Goal: Information Seeking & Learning: Check status

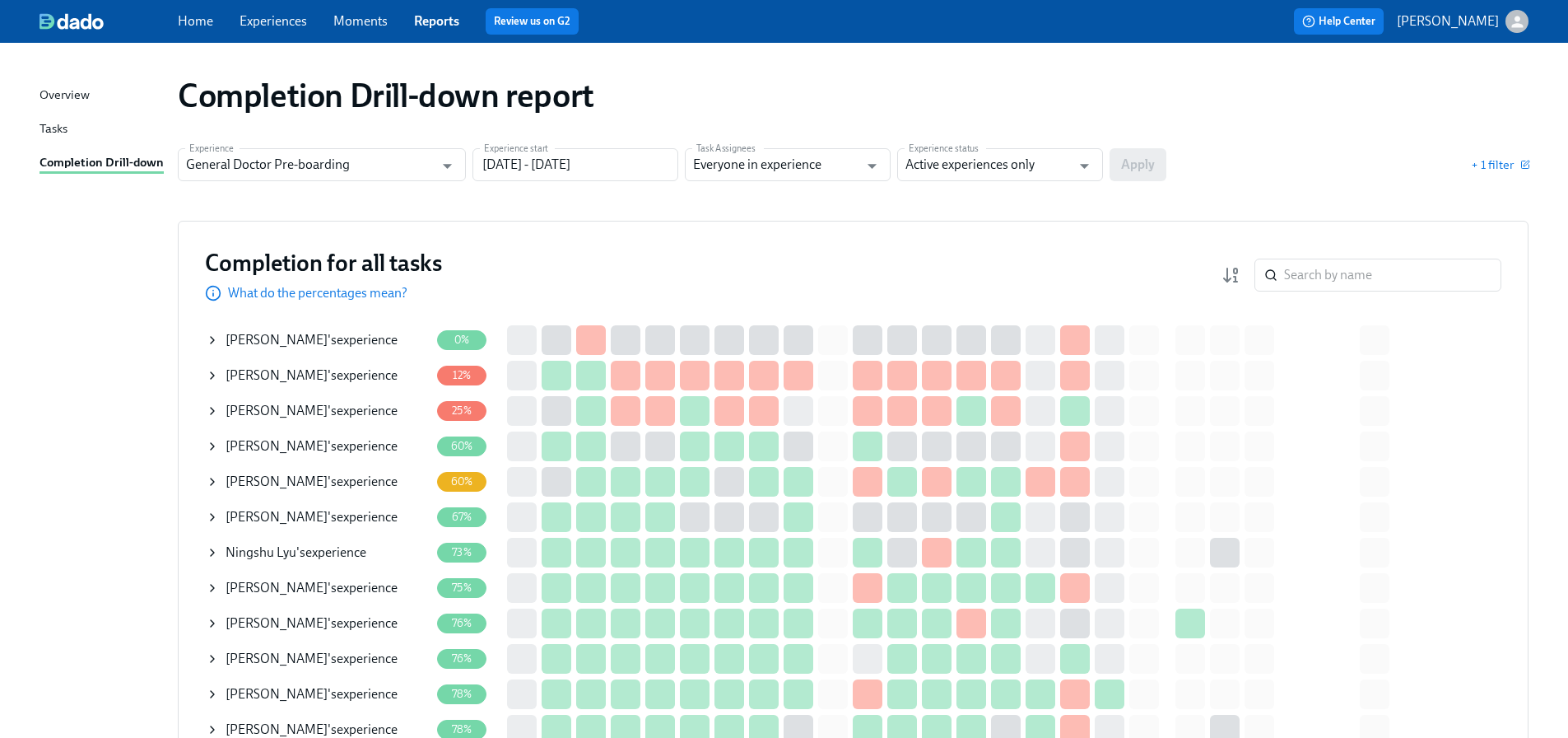
click at [284, 29] on span "Experiences" at bounding box center [272, 21] width 67 height 19
click at [287, 20] on link "Experiences" at bounding box center [272, 20] width 67 height 16
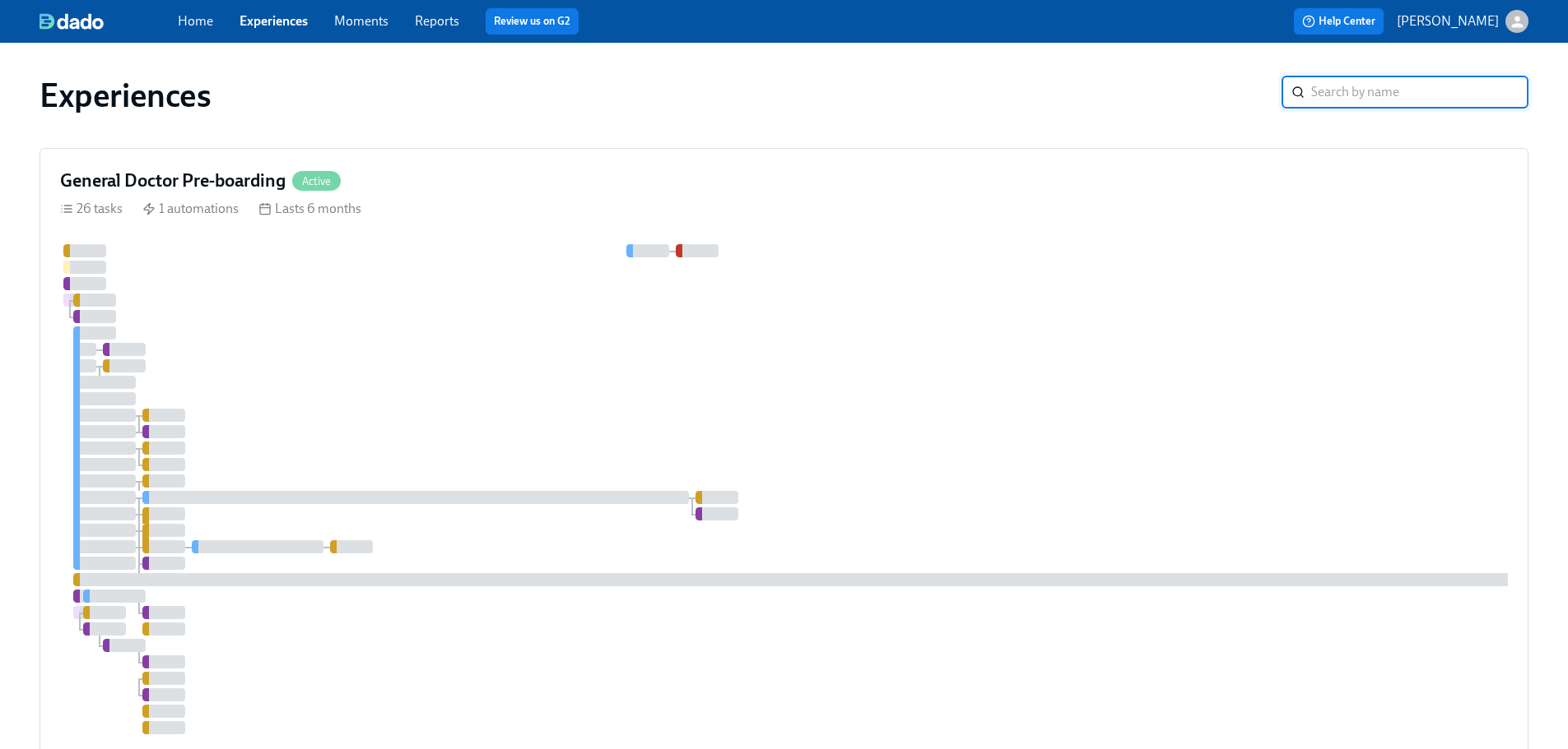
scroll to position [330, 0]
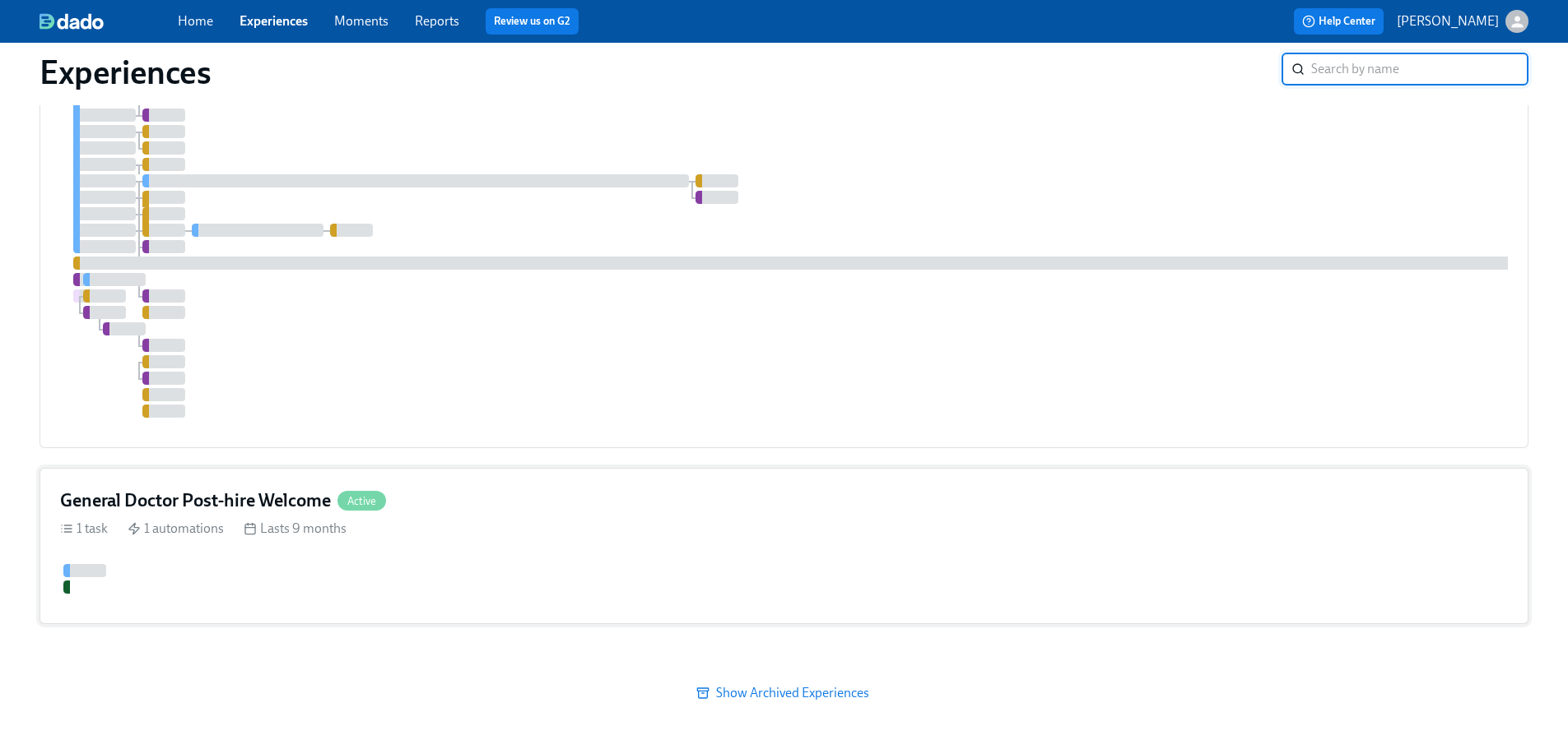
click at [426, 520] on div "1 task 1 automations Lasts 9 months" at bounding box center [784, 529] width 1448 height 19
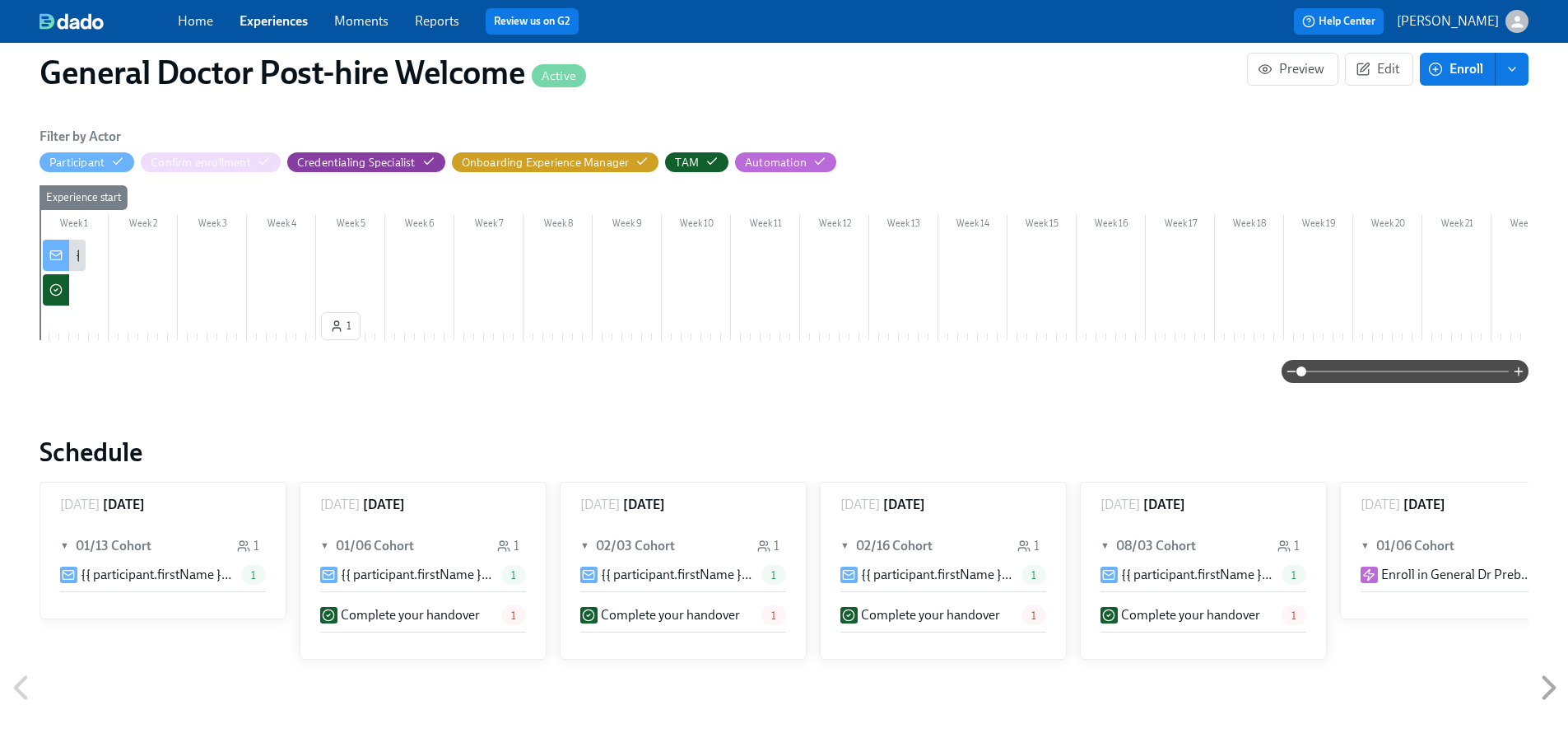
scroll to position [0, 839]
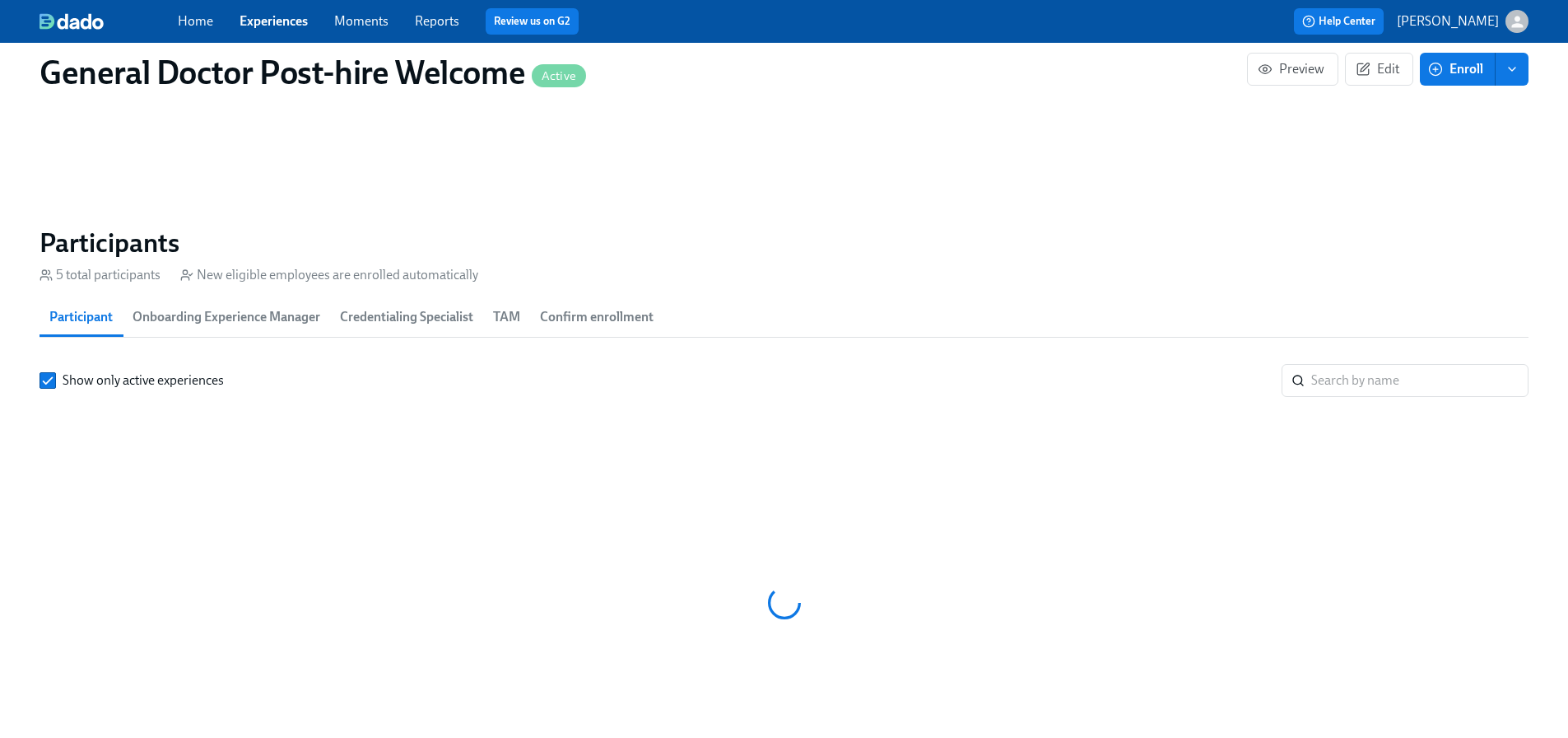
click at [254, 320] on span "Onboarding Experience Manager" at bounding box center [226, 317] width 187 height 23
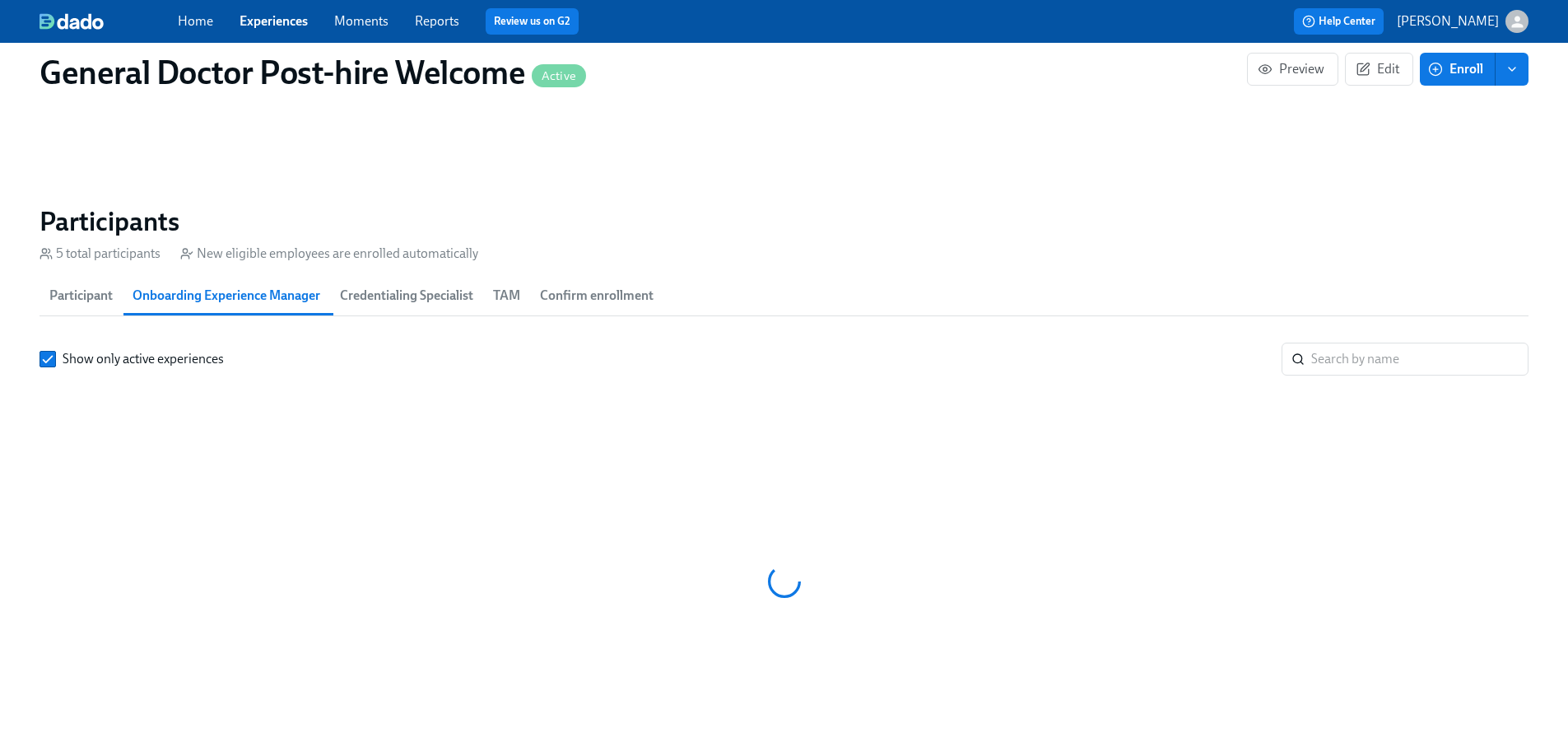
scroll to position [1075, 0]
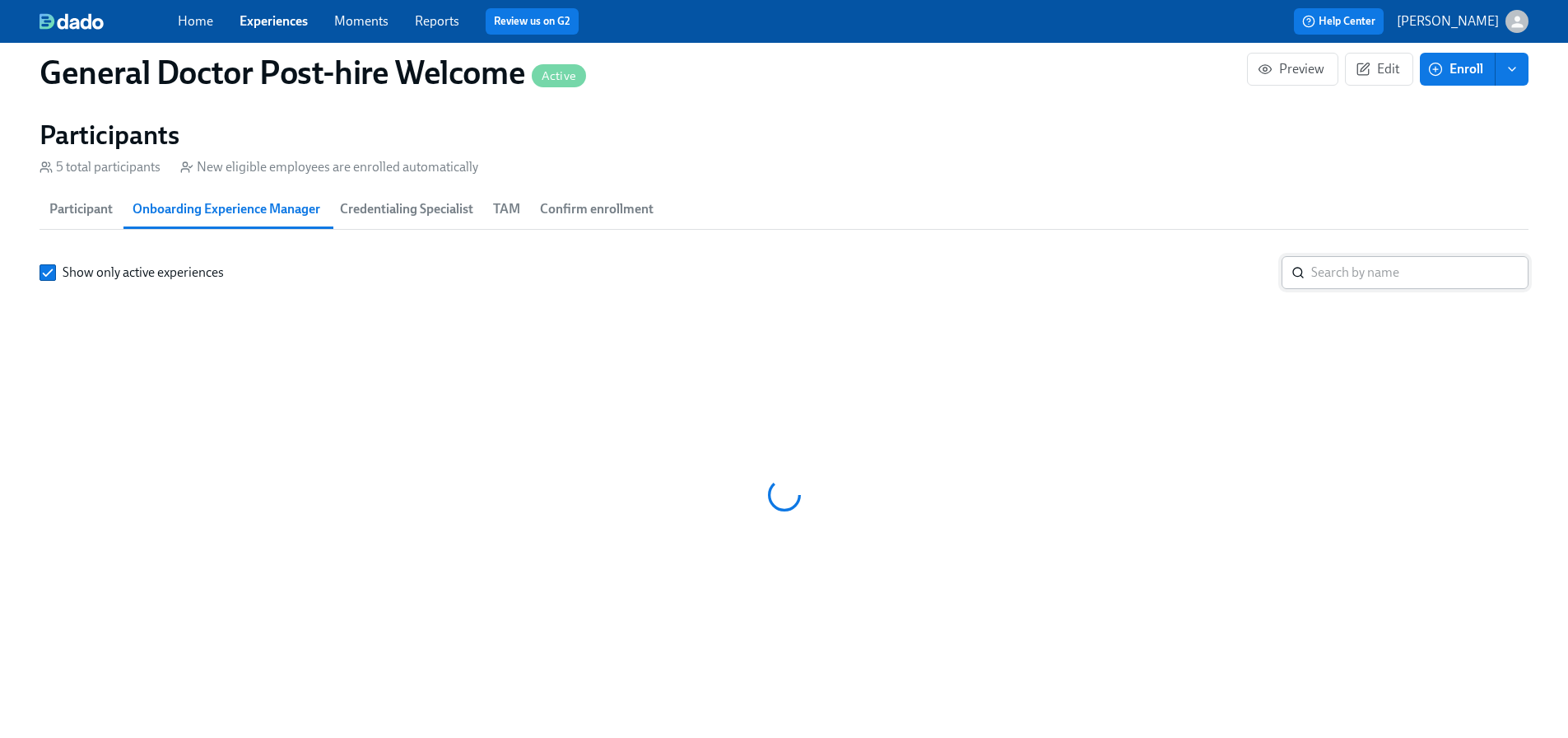
click at [1426, 256] on input "search" at bounding box center [1420, 272] width 218 height 33
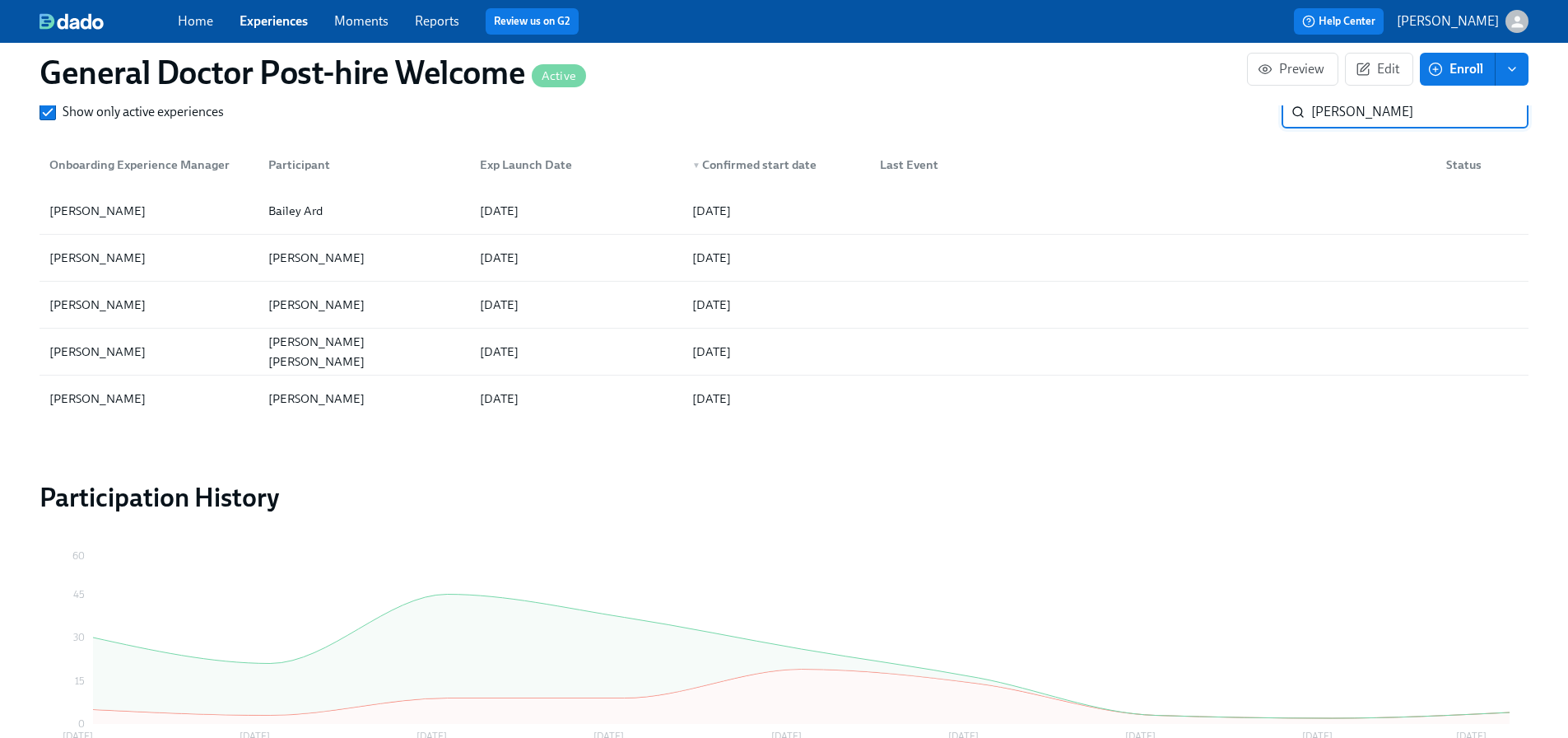
type input "[PERSON_NAME]"
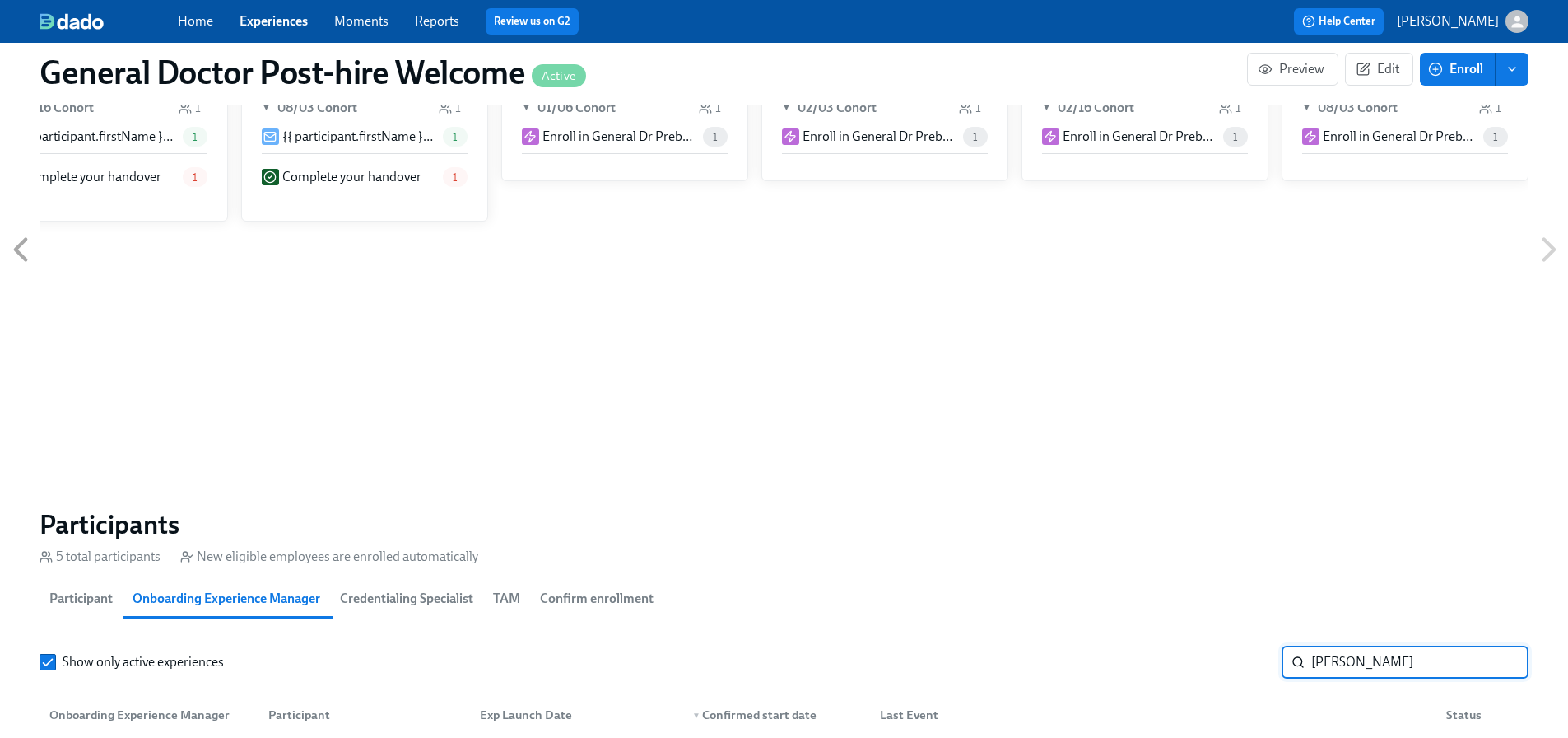
scroll to position [1097, 0]
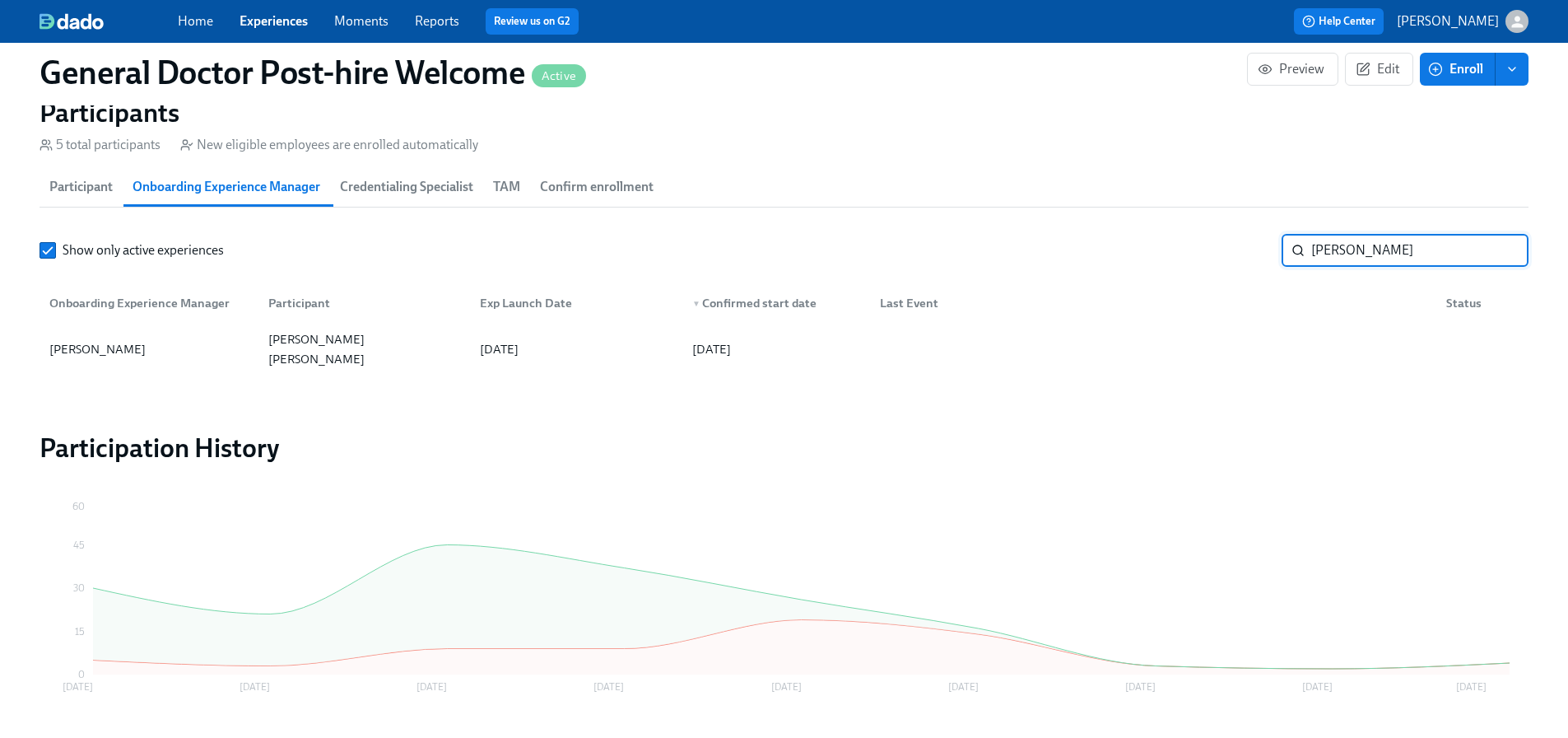
click at [178, 313] on div "Onboarding Experience Manager" at bounding box center [140, 303] width 193 height 20
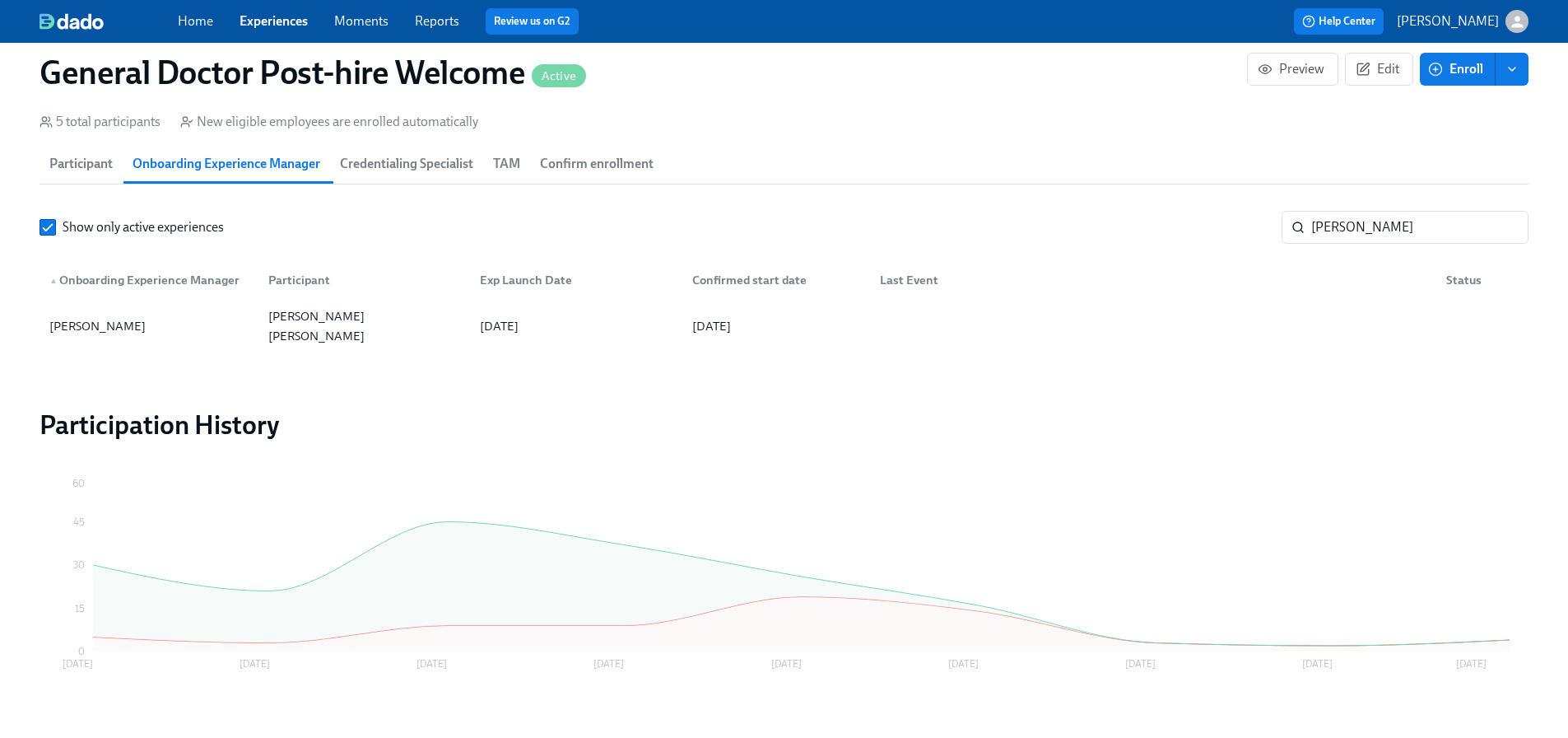
scroll to position [1014, 0]
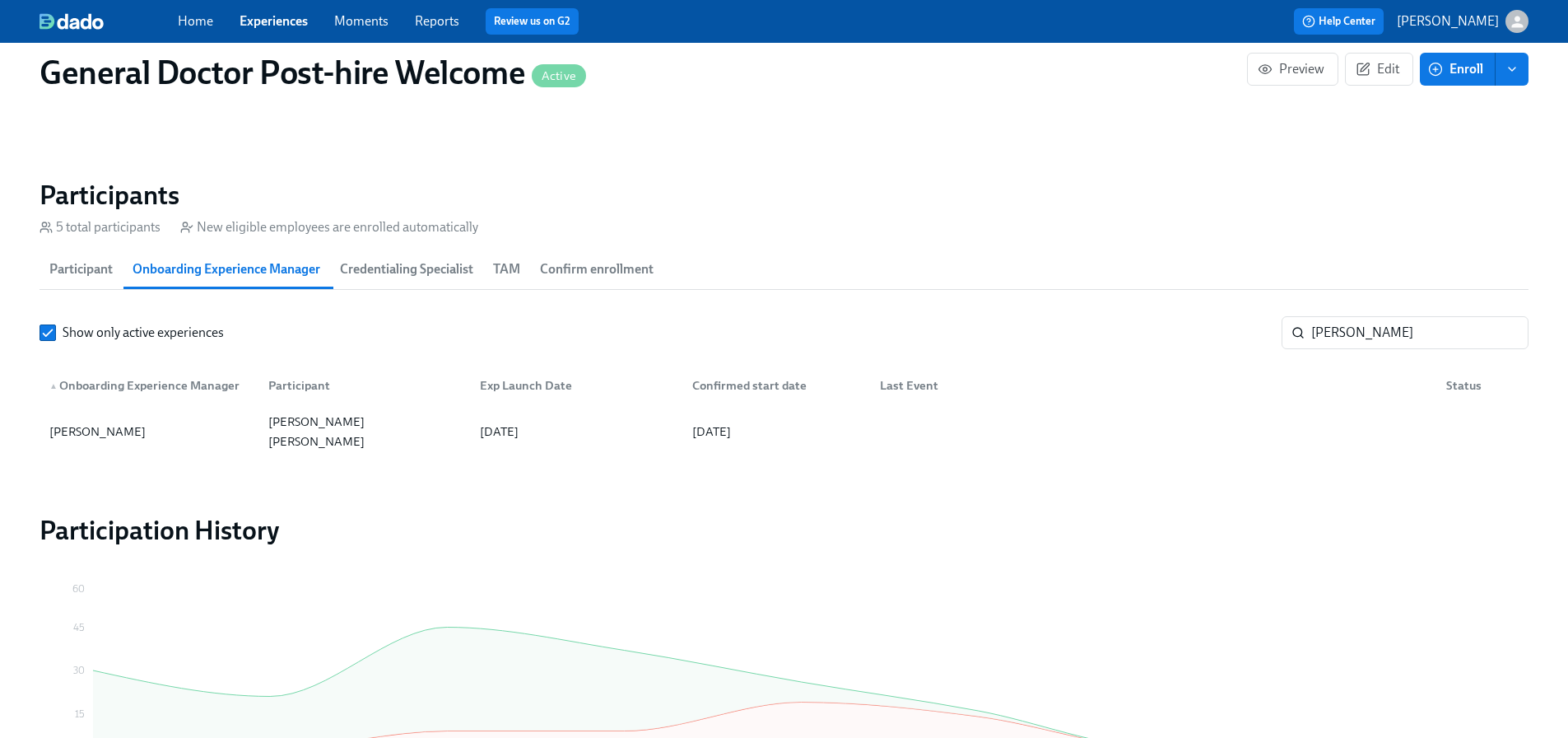
click at [65, 279] on button "Participant" at bounding box center [80, 269] width 83 height 39
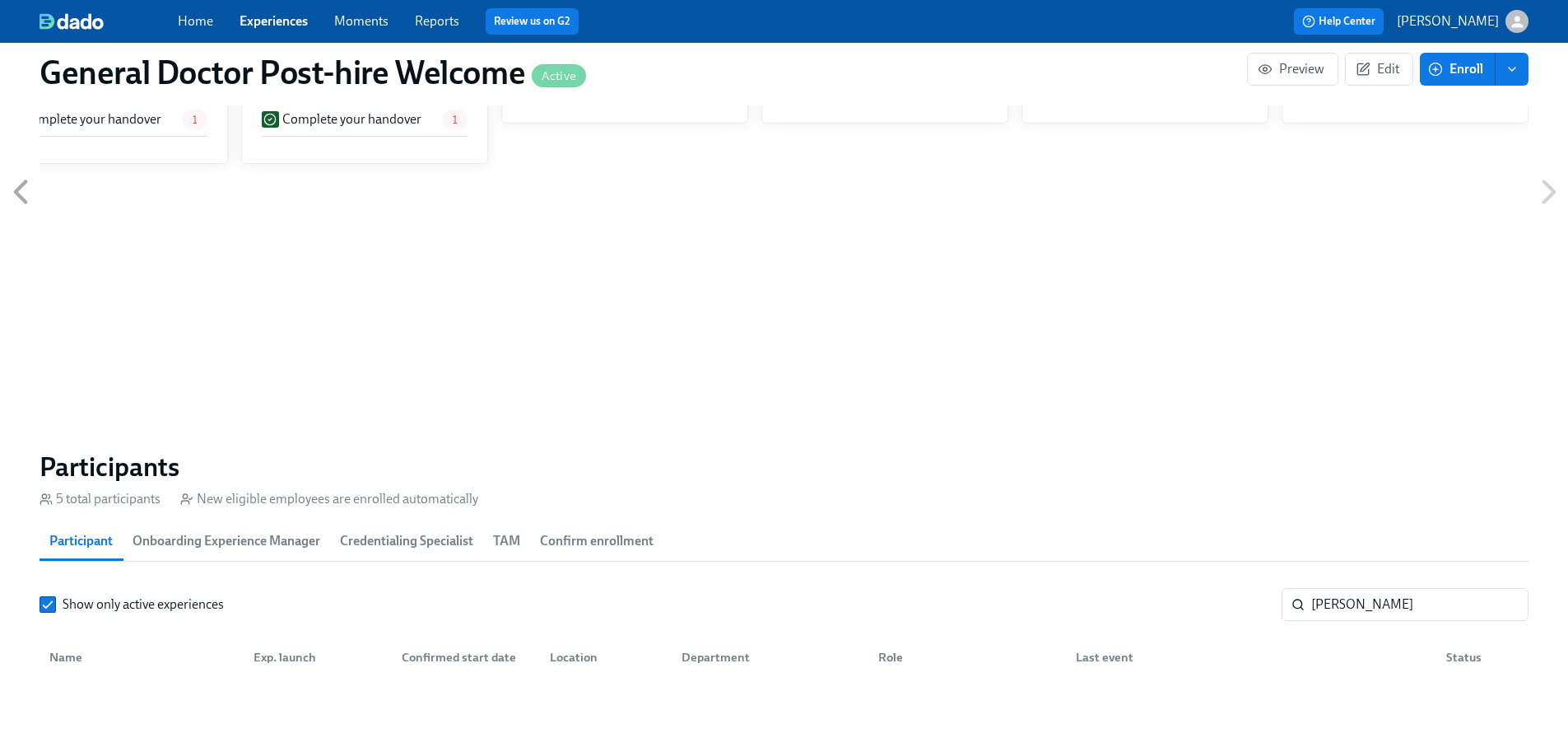
scroll to position [474, 0]
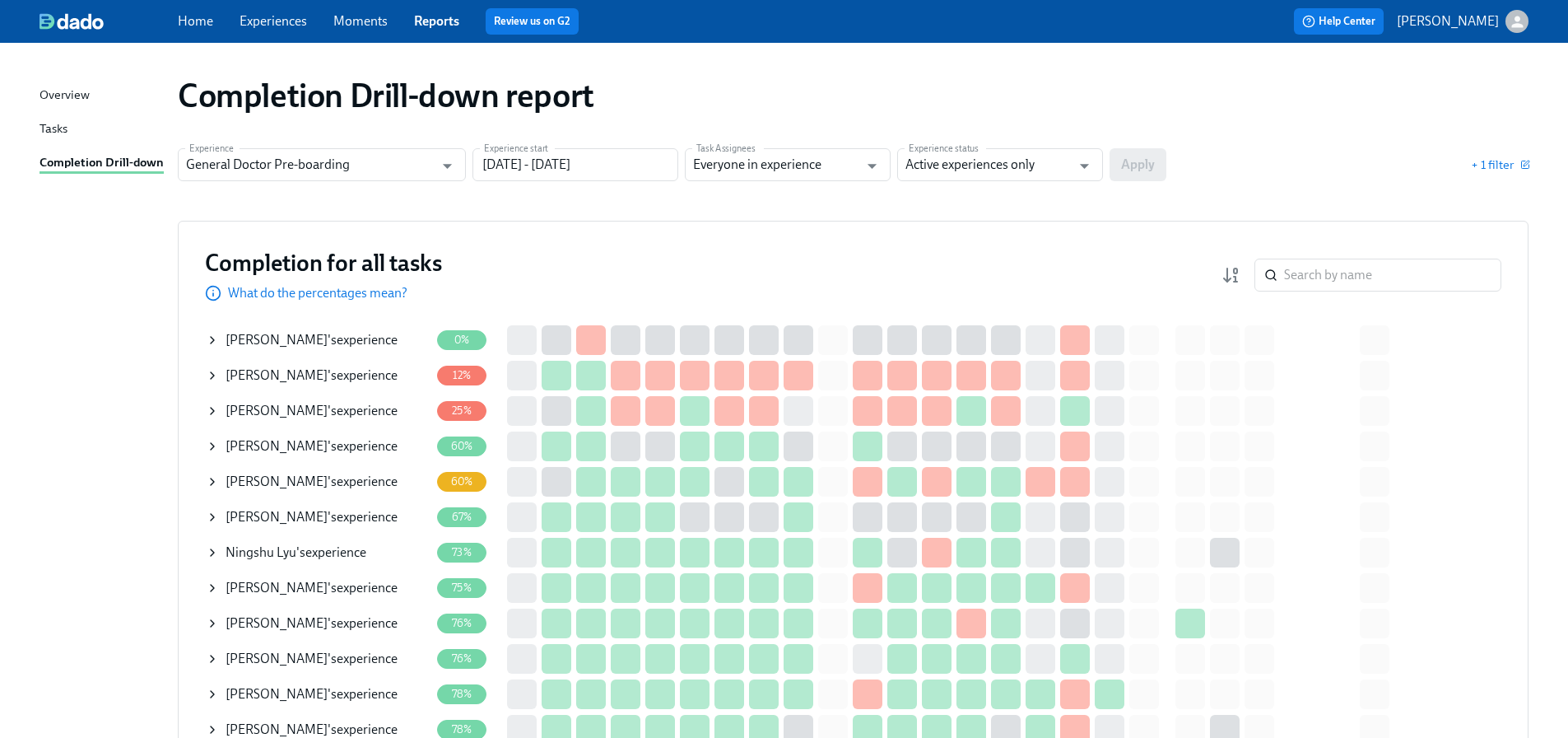
click at [67, 94] on div "Overview" at bounding box center [63, 96] width 50 height 20
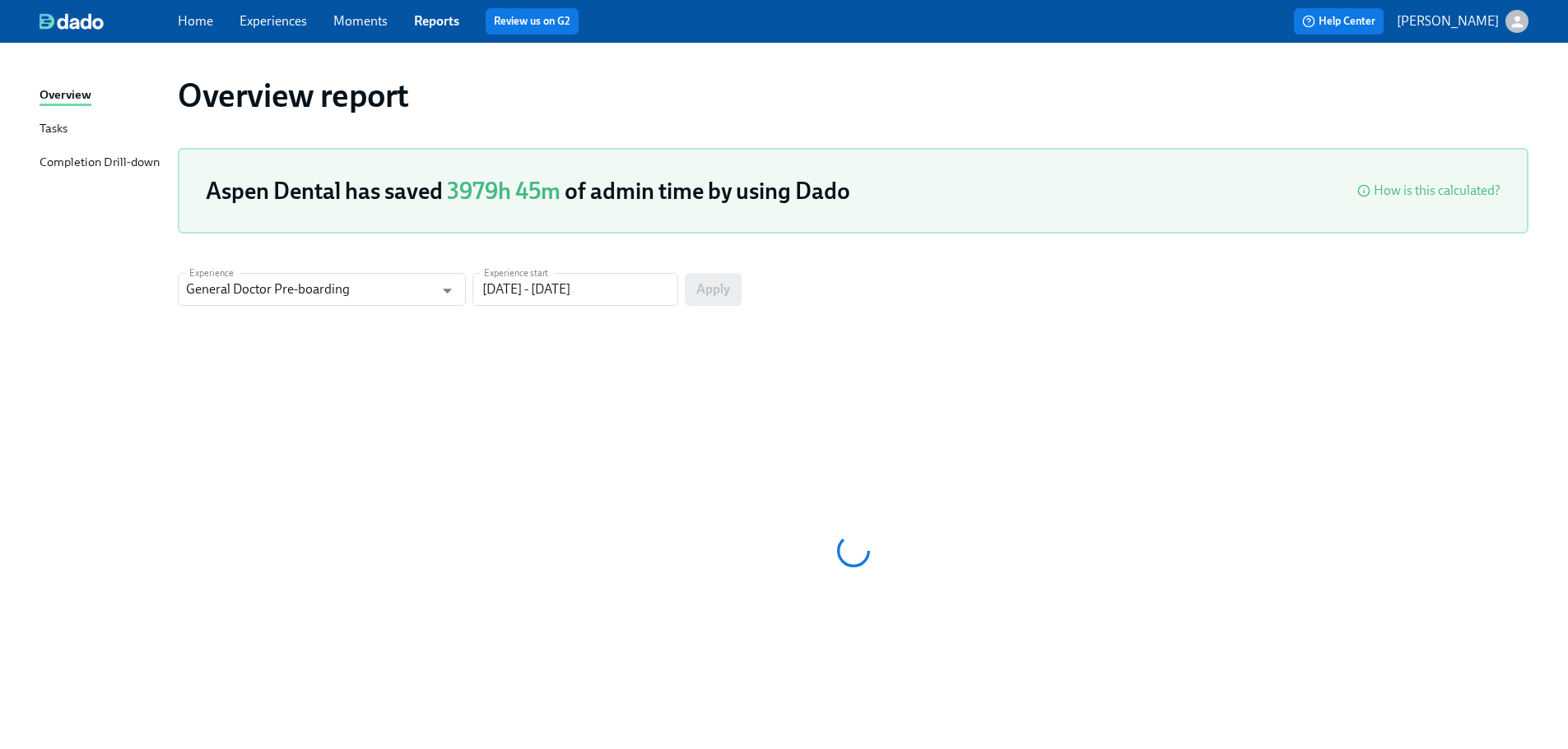
click at [98, 160] on div "Completion Drill-down" at bounding box center [99, 163] width 120 height 20
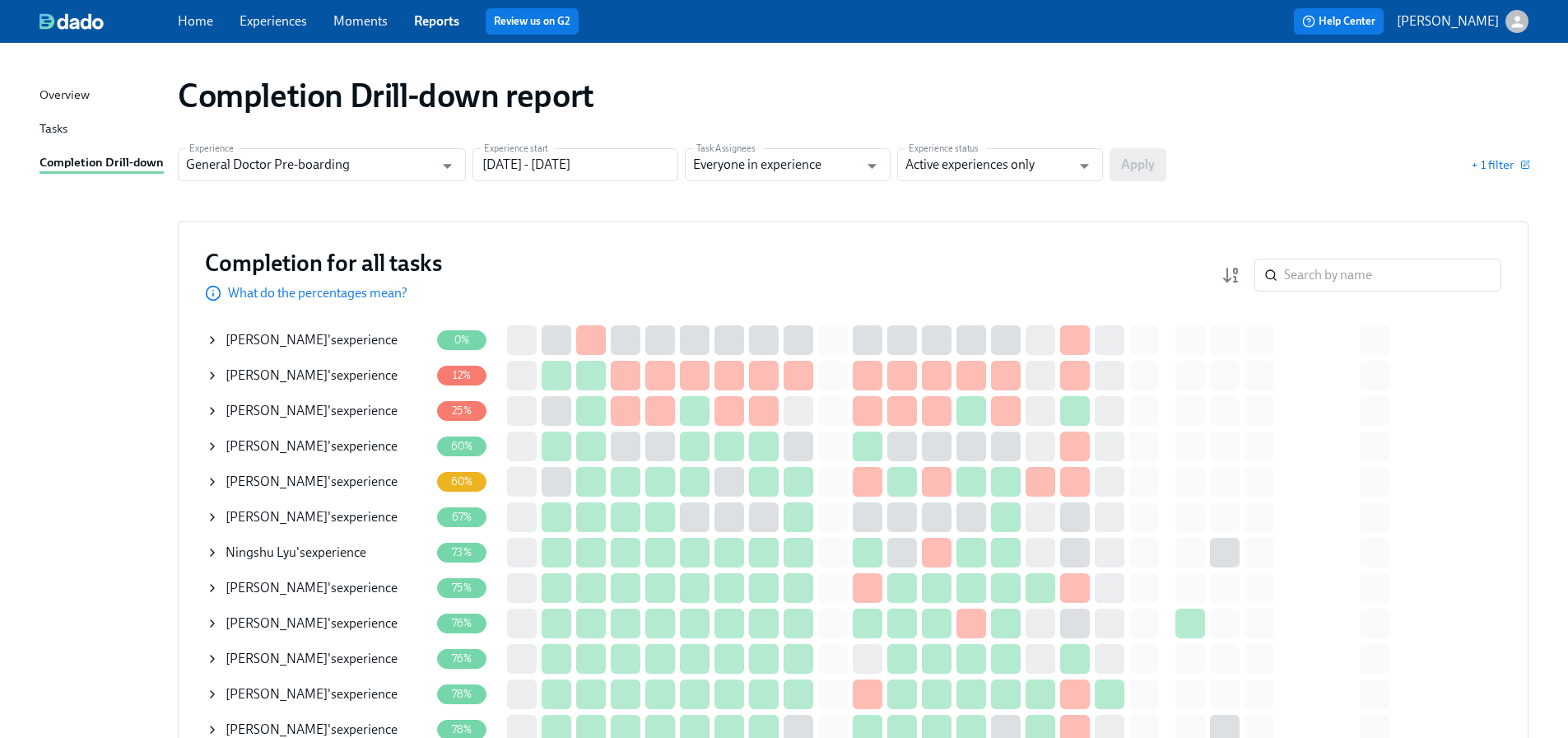
click at [281, 21] on link "Experiences" at bounding box center [272, 20] width 67 height 16
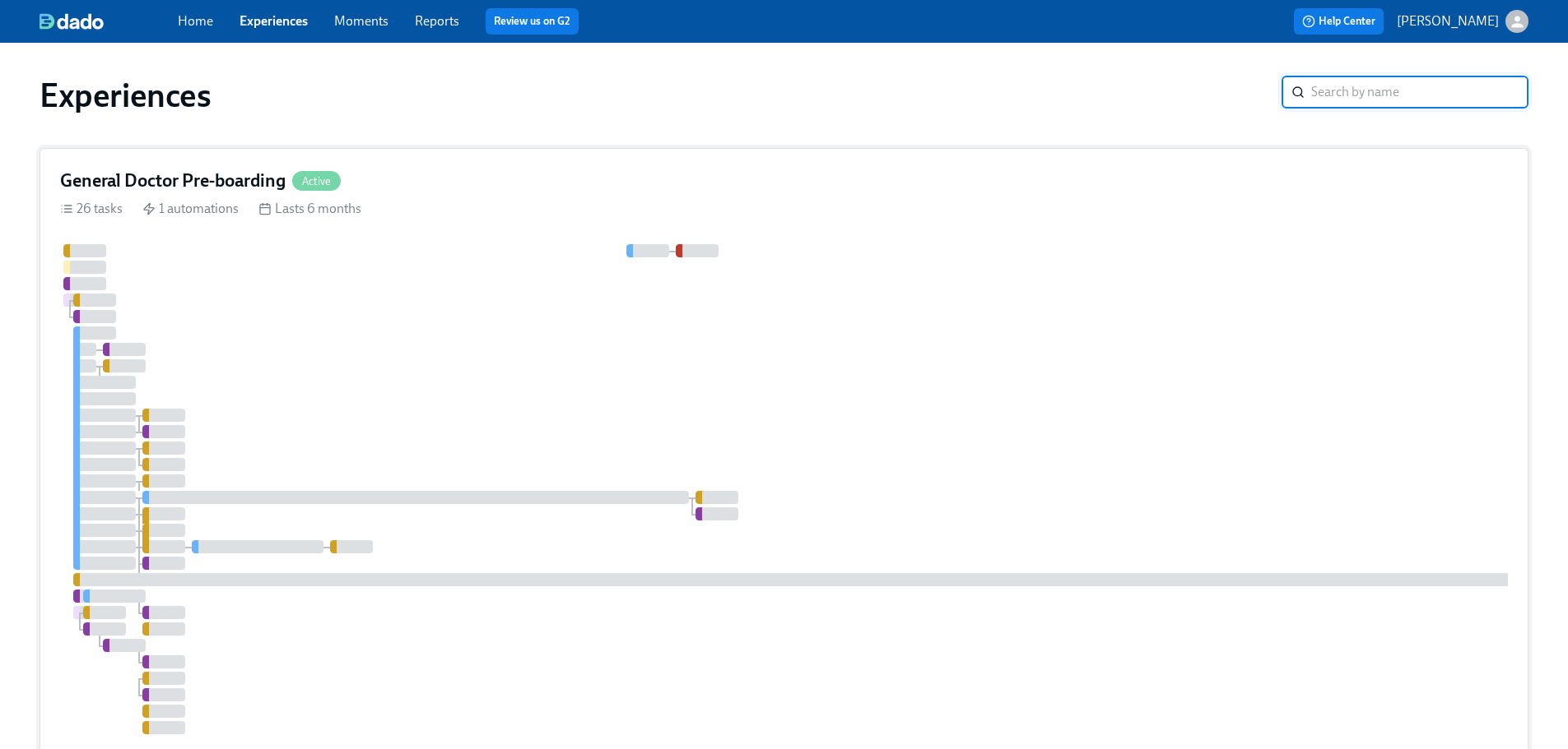
click at [485, 293] on div at bounding box center [993, 490] width 1867 height 491
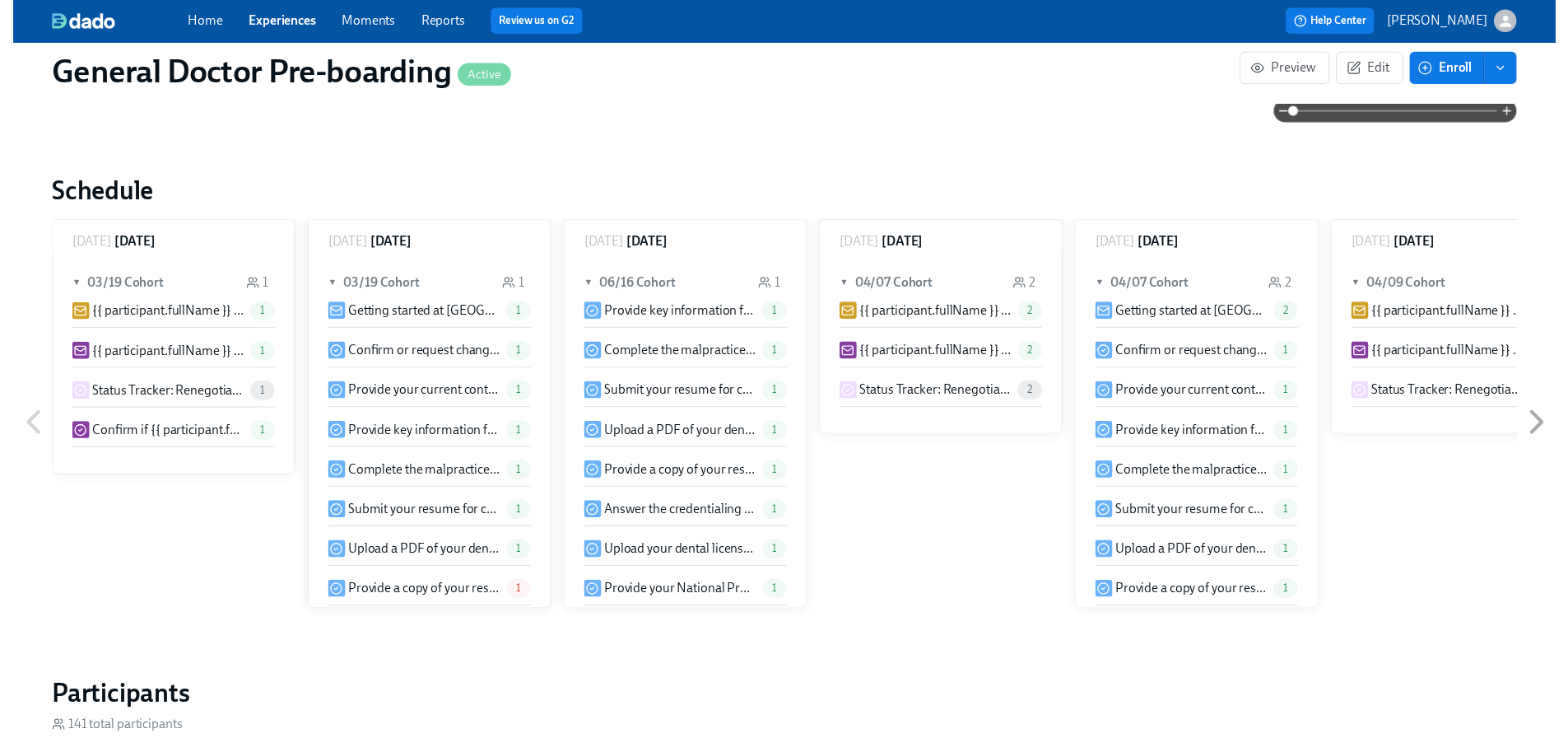
scroll to position [2349, 0]
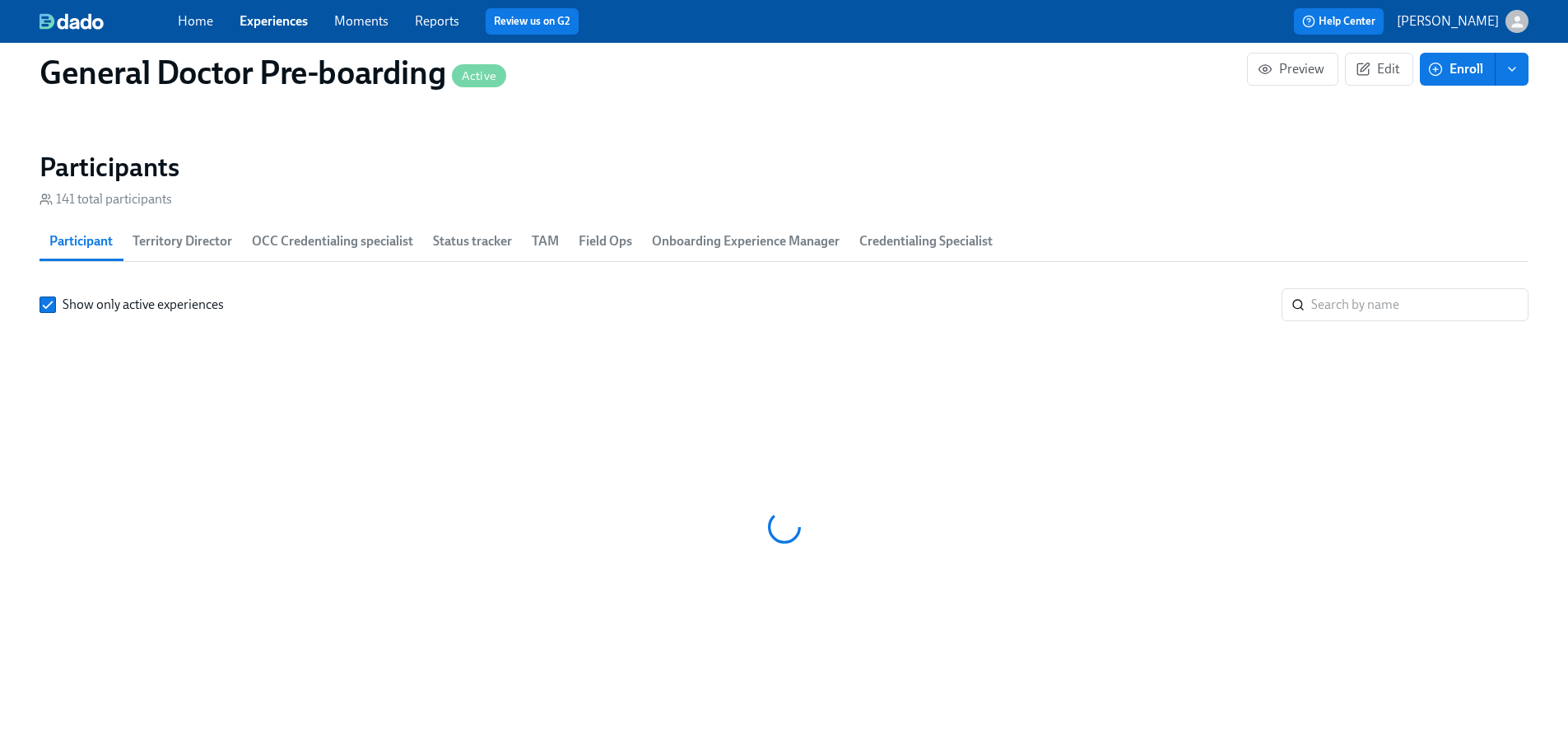
click at [744, 253] on span "Onboarding Experience Manager" at bounding box center [745, 241] width 187 height 23
click at [1380, 321] on input "search" at bounding box center [1420, 305] width 218 height 33
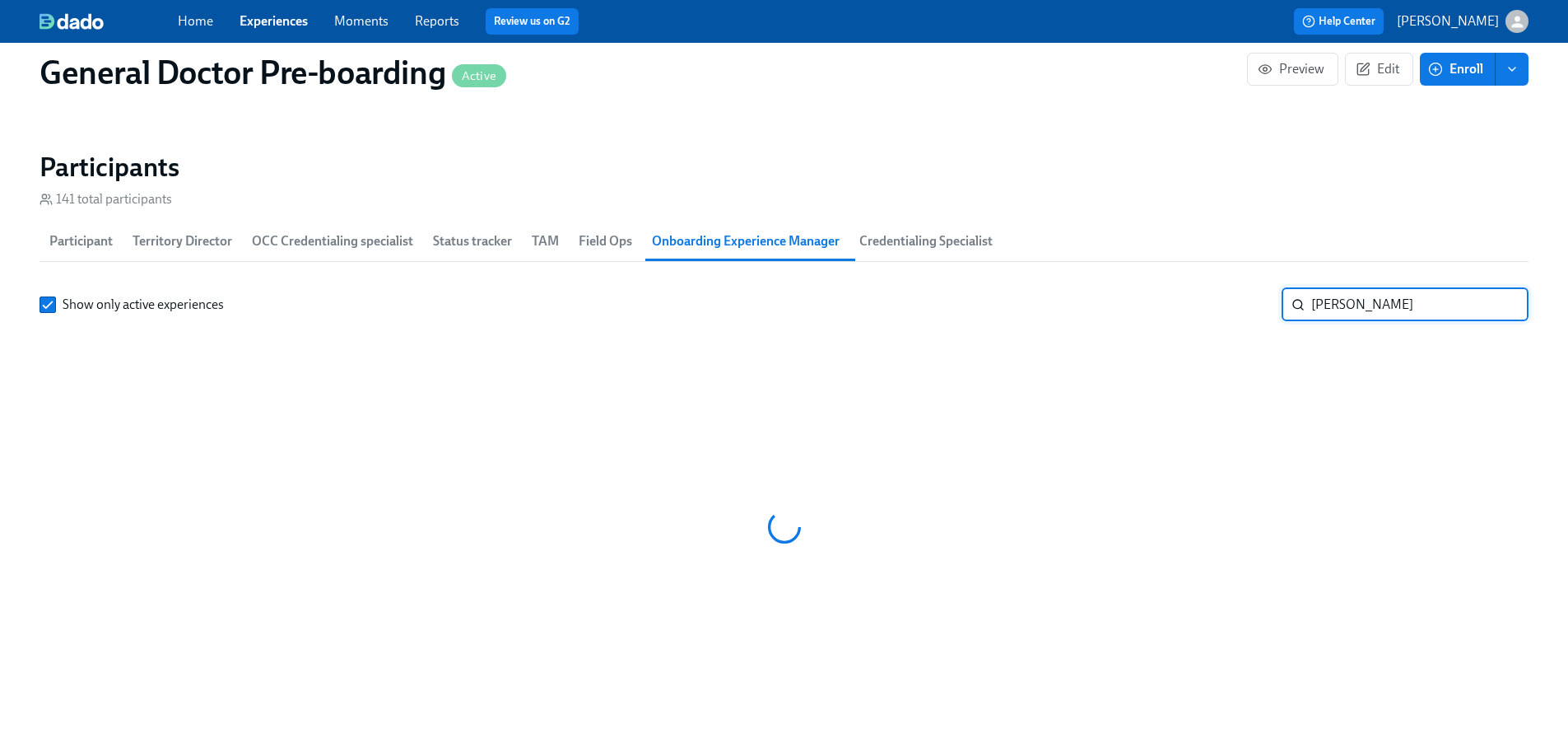
type input "[PERSON_NAME]"
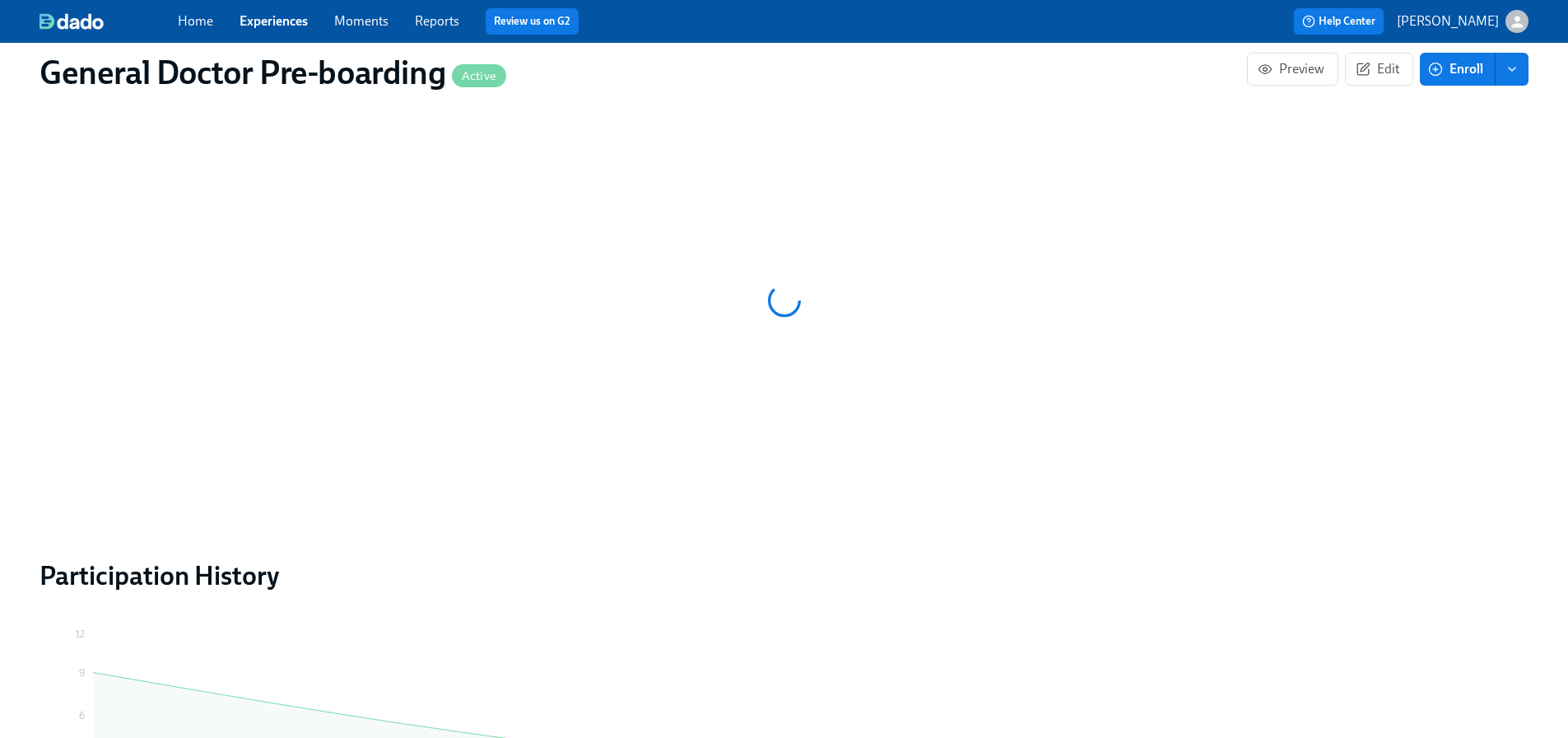
scroll to position [2291, 0]
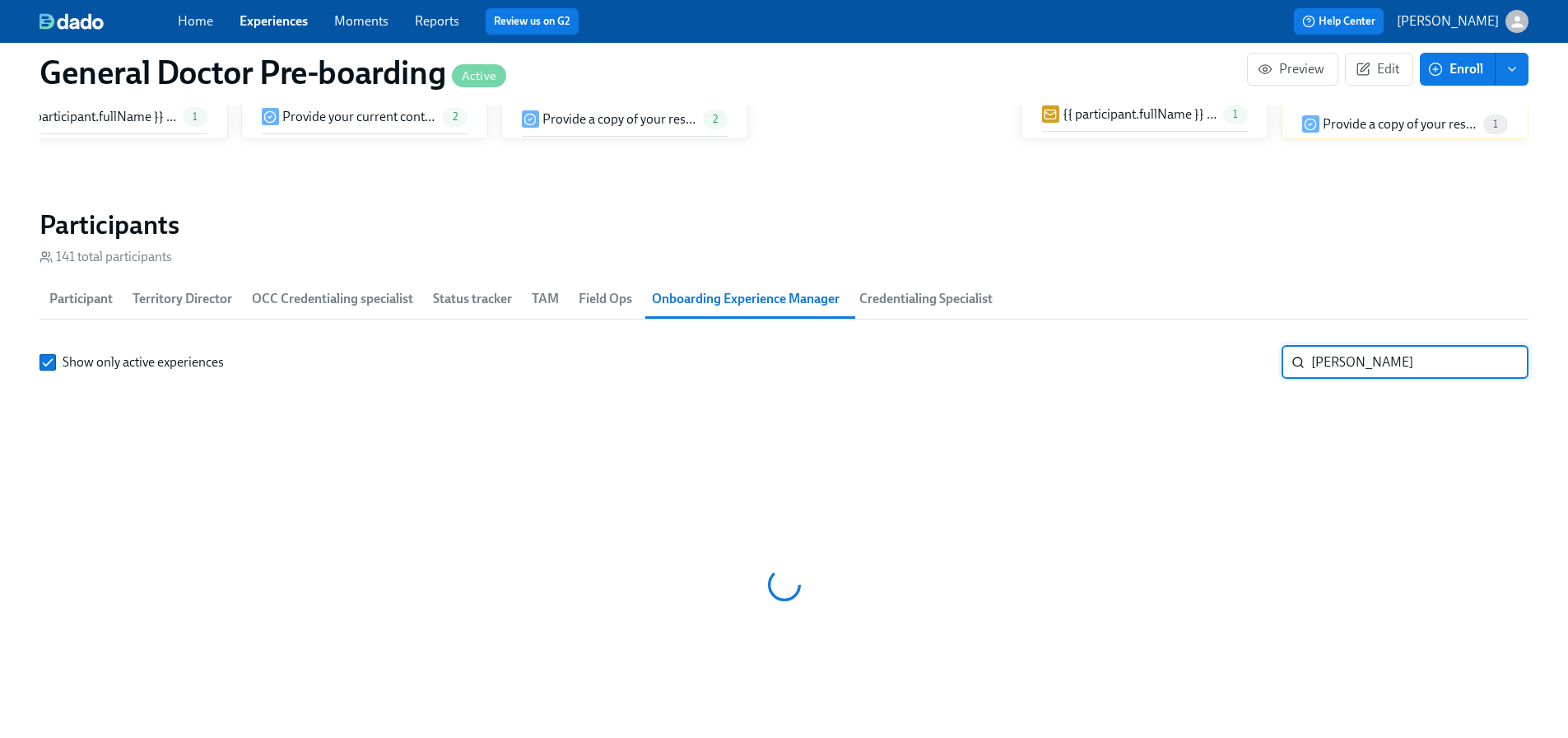
click at [1499, 379] on input "[PERSON_NAME]" at bounding box center [1420, 362] width 218 height 33
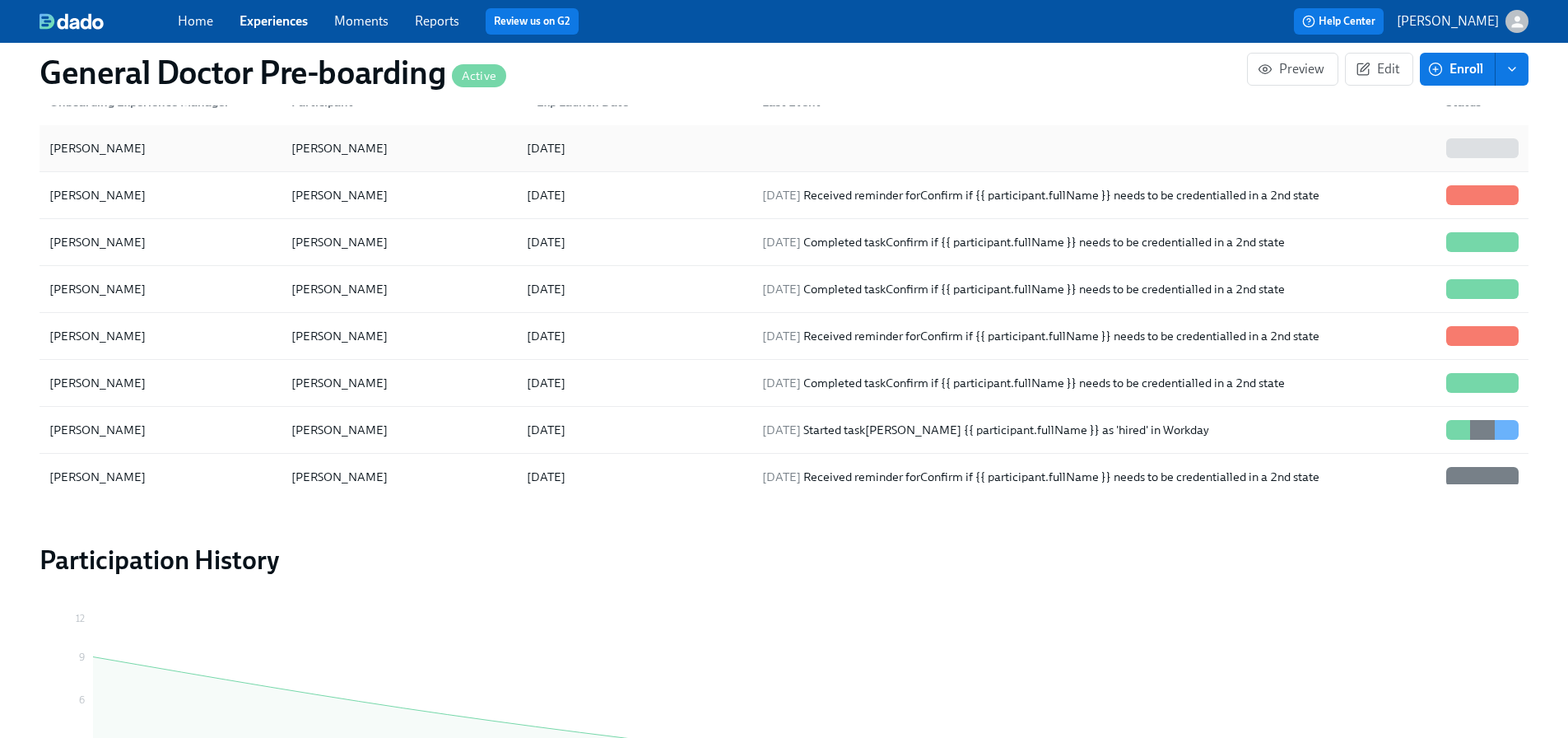
scroll to position [2373, 0]
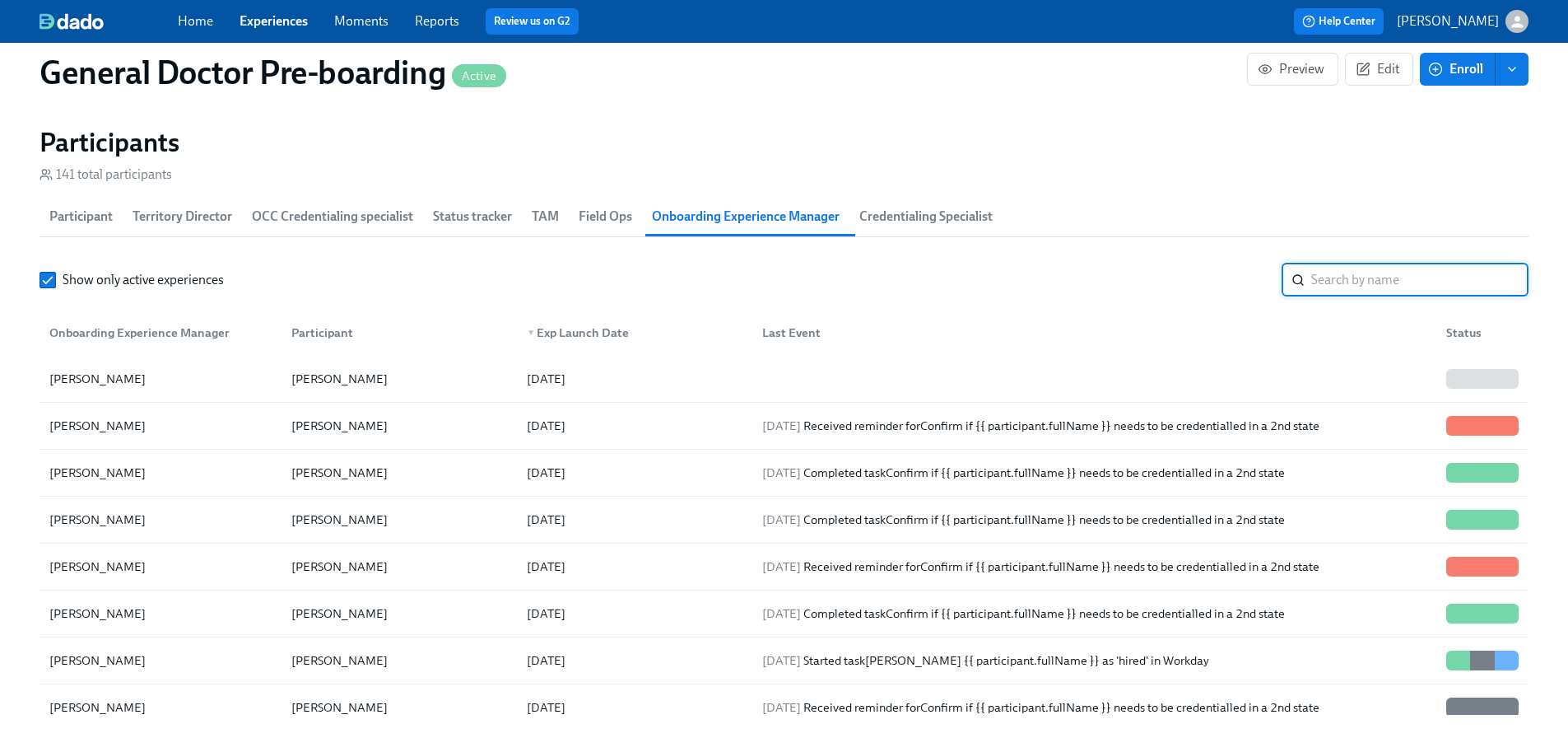
click at [1418, 297] on input "search" at bounding box center [1420, 280] width 218 height 33
type input "[PERSON_NAME]"
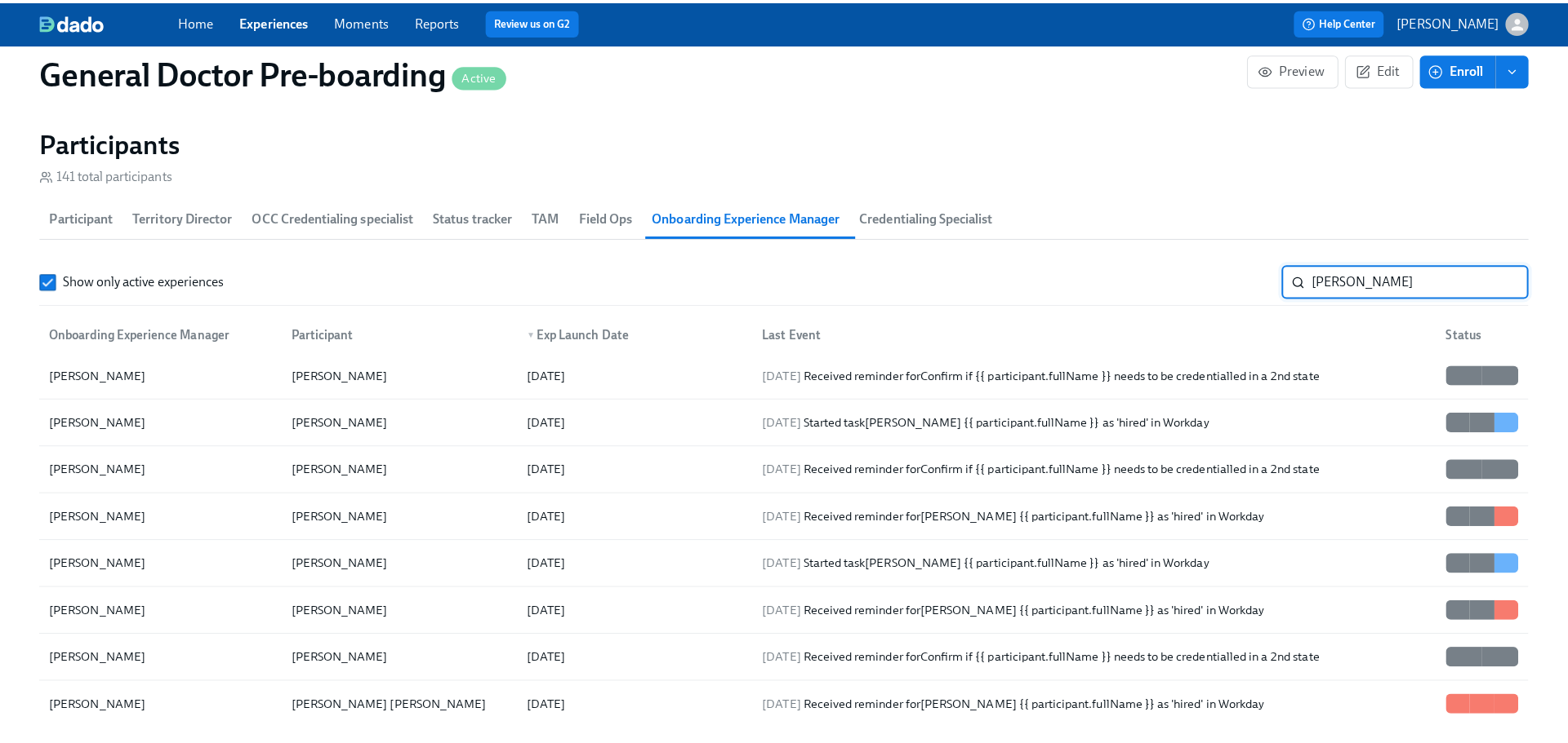
scroll to position [81, 0]
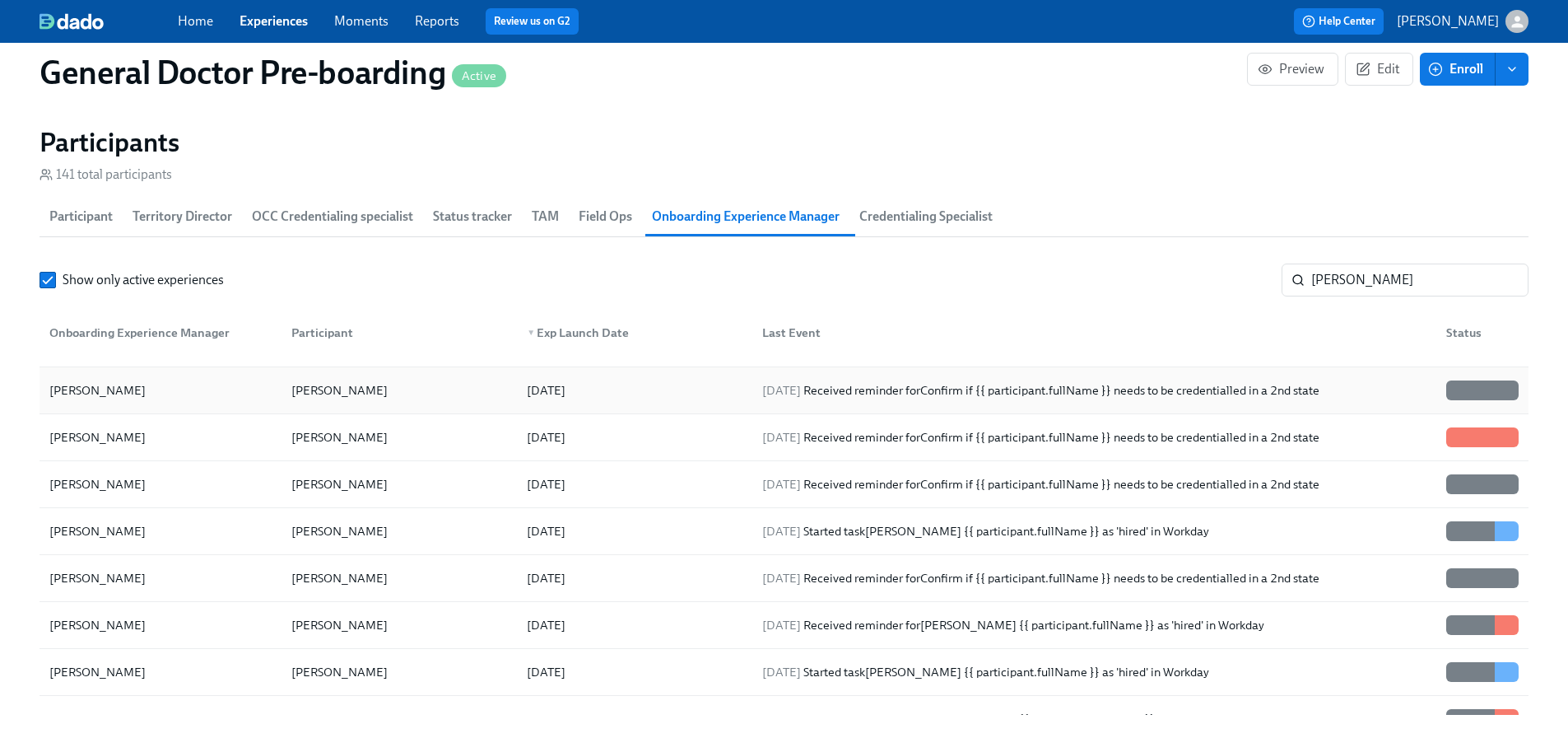
click at [108, 400] on div "[PERSON_NAME]" at bounding box center [98, 390] width 109 height 20
